Goal: Transaction & Acquisition: Book appointment/travel/reservation

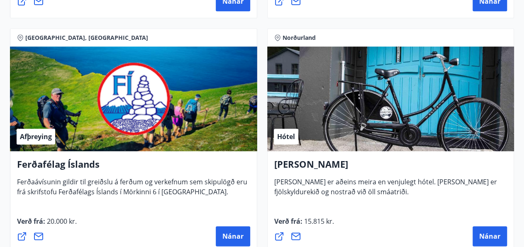
scroll to position [383, 0]
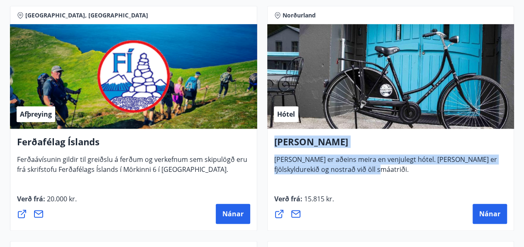
drag, startPoint x: 275, startPoint y: 141, endPoint x: 356, endPoint y: 171, distance: 86.3
click at [356, 171] on div "Hótel Siglunes Hótel Siglunes er aðeins meira en venjulegt hótel. [PERSON_NAME]…" at bounding box center [390, 154] width 233 height 39
copy div "Hótel Siglunes Hótel Siglunes er aðeins meira en venjulegt hótel. [PERSON_NAME]…"
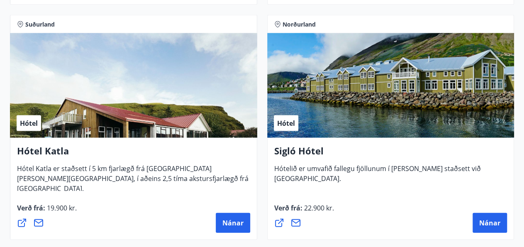
scroll to position [853, 0]
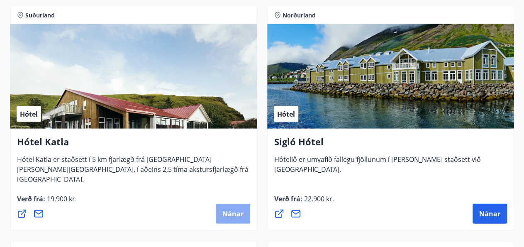
click at [240, 212] on span "Nánar" at bounding box center [233, 213] width 21 height 9
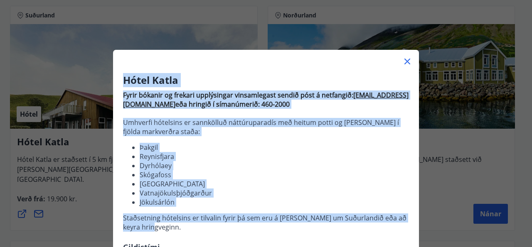
drag, startPoint x: 121, startPoint y: 80, endPoint x: 172, endPoint y: 230, distance: 158.5
click at [172, 230] on div "Hótel Katla Fyrir bókanir og frekari upplýsingar vinsamlegast sendið póst á net…" at bounding box center [266, 169] width 306 height 193
copy div "Hótel Katla Fyrir bókanir og frekari upplýsingar vinsamlegast sendið póst á net…"
click at [218, 182] on li "[GEOGRAPHIC_DATA]" at bounding box center [274, 183] width 269 height 9
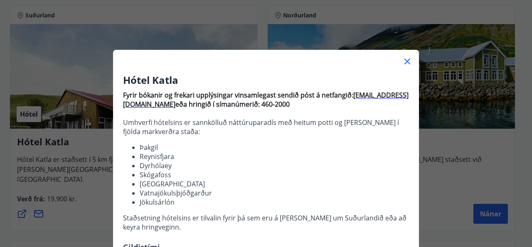
click at [407, 59] on icon at bounding box center [407, 61] width 10 height 10
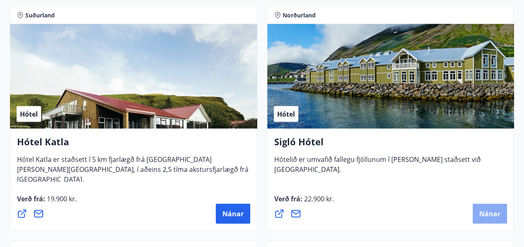
click at [488, 214] on span "Nánar" at bounding box center [490, 213] width 21 height 9
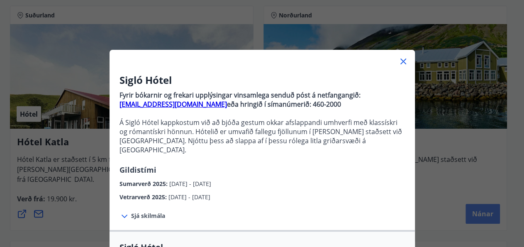
click at [488, 214] on div "Sigló Hótel Fyrir bókarnir og frekari upplýsingar vinsamlega senduð póst á netf…" at bounding box center [262, 123] width 524 height 247
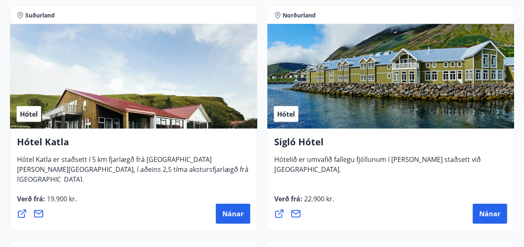
drag, startPoint x: 488, startPoint y: 214, endPoint x: 526, endPoint y: 57, distance: 162.0
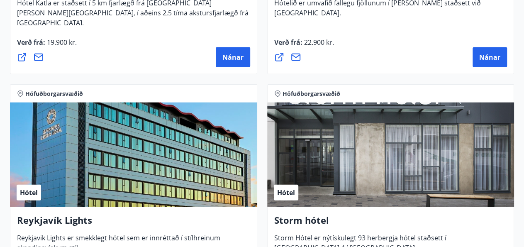
scroll to position [1121, 0]
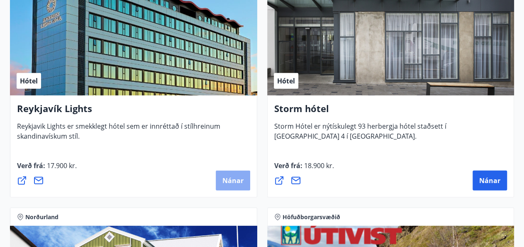
click at [225, 178] on span "Nánar" at bounding box center [233, 180] width 21 height 9
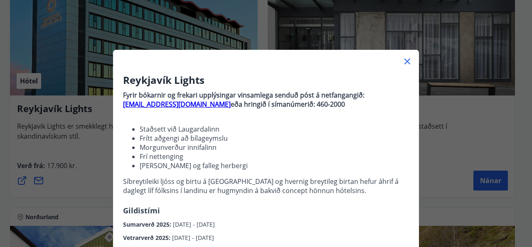
click at [404, 60] on icon at bounding box center [407, 62] width 6 height 6
